Goal: Task Accomplishment & Management: Manage account settings

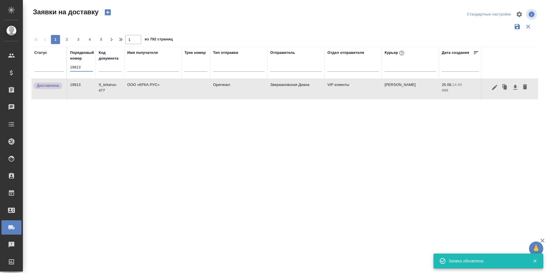
click at [90, 68] on input "19813" at bounding box center [81, 67] width 23 height 8
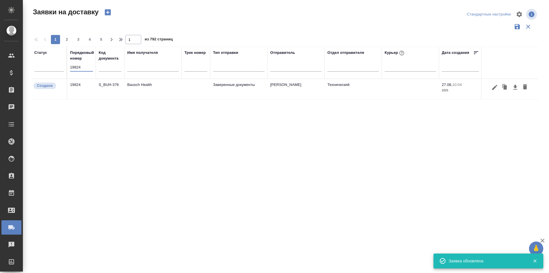
type input "19824"
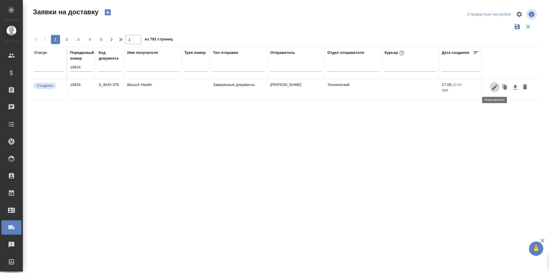
click at [494, 90] on icon "button" at bounding box center [494, 86] width 5 height 5
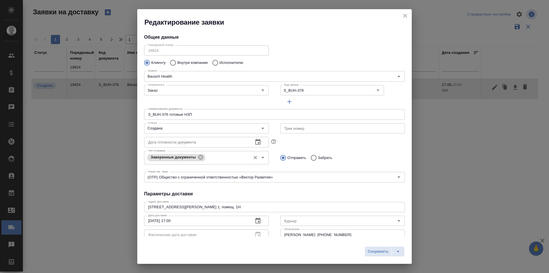
type input "[PERSON_NAME]"
type input "[PHONE_NUMBER]"
click at [176, 128] on input "Создана" at bounding box center [197, 128] width 102 height 7
type input "[PERSON_NAME]"
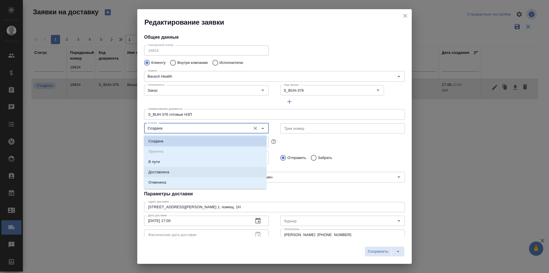
click at [172, 173] on li "Доставлена" at bounding box center [205, 172] width 123 height 10
type input "Доставлена"
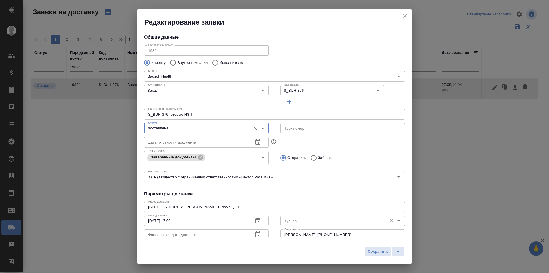
click at [308, 225] on div "Курьер" at bounding box center [342, 220] width 125 height 10
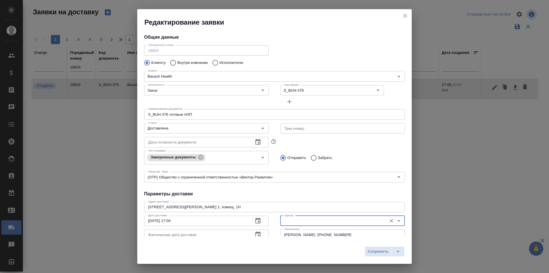
click at [310, 220] on input "Курьер" at bounding box center [333, 220] width 102 height 7
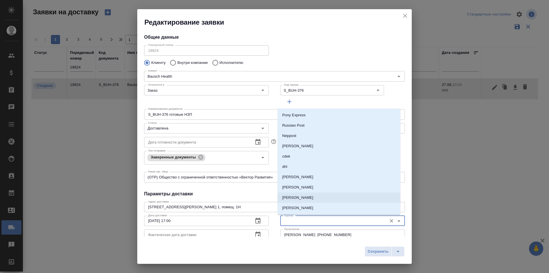
click at [309, 196] on p "[PERSON_NAME]" at bounding box center [297, 198] width 31 height 6
type input "[PERSON_NAME]"
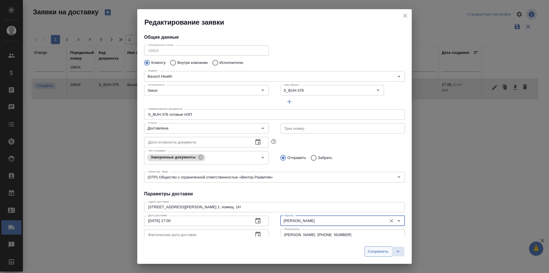
click at [377, 254] on span "Сохранить" at bounding box center [378, 251] width 21 height 7
type input "Создана"
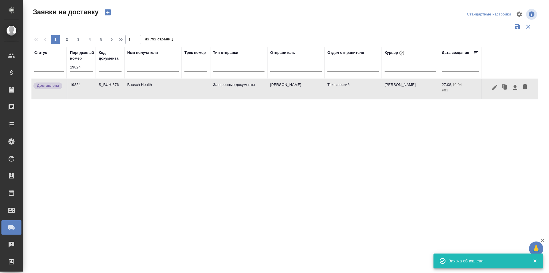
click at [74, 67] on input "19824" at bounding box center [81, 67] width 23 height 8
paste input "13"
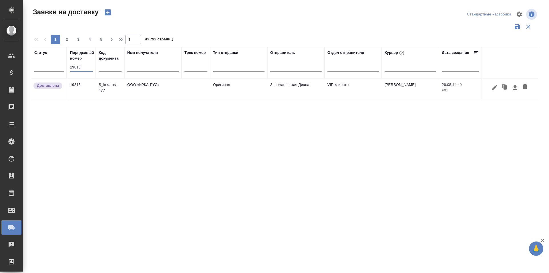
click at [90, 69] on input "19813" at bounding box center [81, 67] width 23 height 8
paste input "6"
type input "19816"
click at [496, 89] on icon "button" at bounding box center [495, 87] width 7 height 7
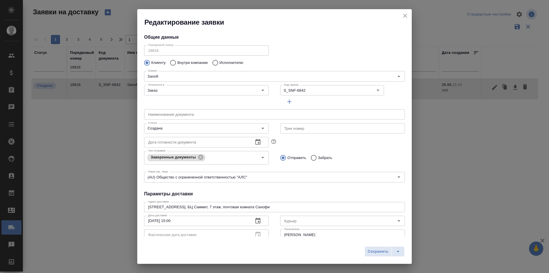
type input "[PERSON_NAME]"
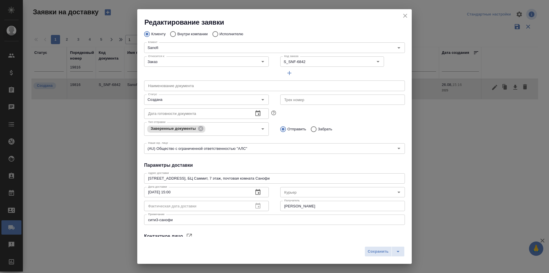
click at [379, 28] on div "Клиенту Внутри компании Исполнителю" at bounding box center [274, 34] width 261 height 12
click at [406, 17] on icon "close" at bounding box center [405, 16] width 4 height 4
